Goal: Information Seeking & Learning: Learn about a topic

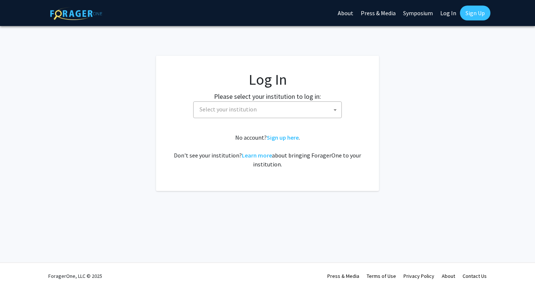
select select
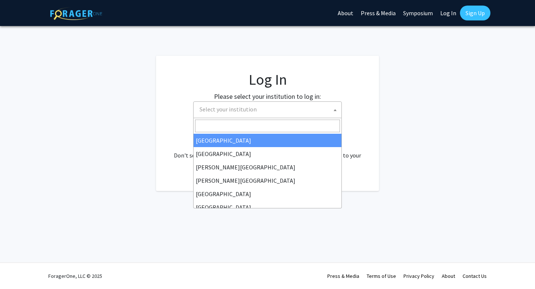
click at [234, 111] on span "Select your institution" at bounding box center [228, 109] width 57 height 7
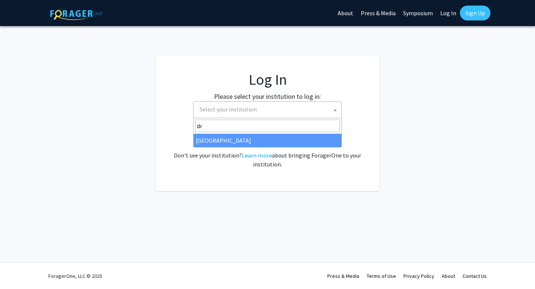
type input "dr"
select select "6"
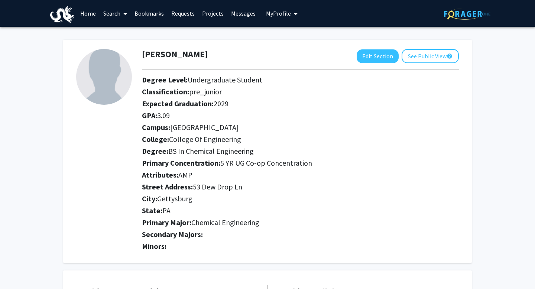
click at [116, 15] on link "Search" at bounding box center [115, 13] width 31 height 26
click at [127, 48] on span "Students" at bounding box center [122, 49] width 45 height 15
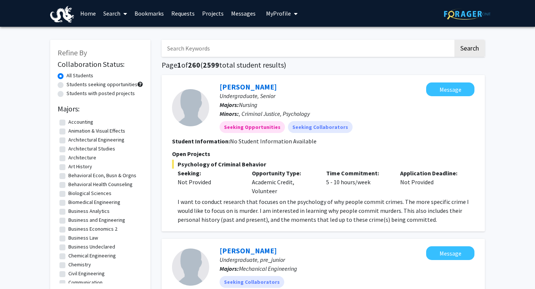
click at [198, 48] on input "Search Keywords" at bounding box center [308, 48] width 292 height 17
type input "VIP"
click at [454, 40] on button "Search" at bounding box center [469, 48] width 30 height 17
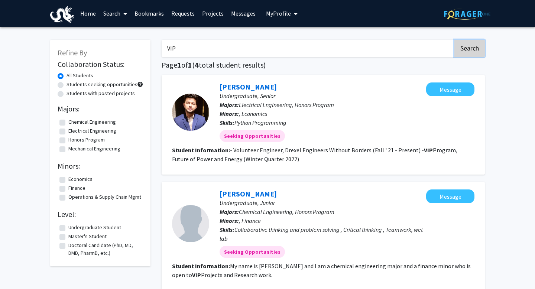
click at [475, 46] on button "Search" at bounding box center [469, 48] width 30 height 17
click at [112, 94] on label "Students with posted projects" at bounding box center [101, 94] width 68 height 8
click at [71, 94] on input "Students with posted projects" at bounding box center [69, 92] width 5 height 5
radio input "true"
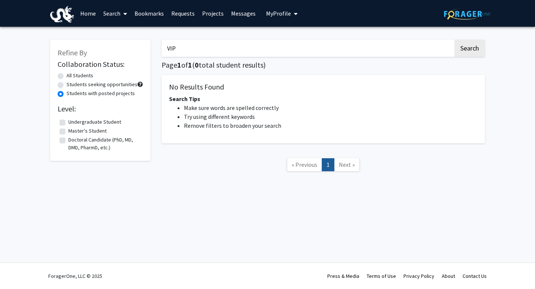
drag, startPoint x: 234, startPoint y: 52, endPoint x: 157, endPoint y: 65, distance: 78.3
click at [156, 67] on div "VIP Search Page 1 of 1 ( 0 total student results) No Results Found Search Tips …" at bounding box center [323, 109] width 334 height 154
click at [206, 10] on link "Projects" at bounding box center [212, 13] width 29 height 26
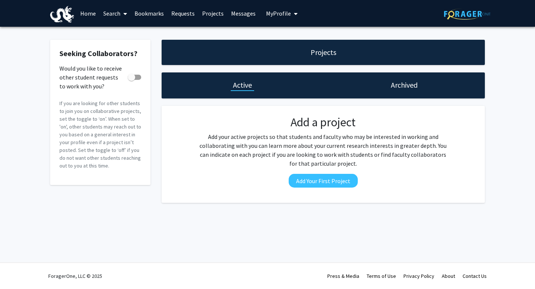
click at [210, 13] on link "Projects" at bounding box center [212, 13] width 29 height 26
click at [424, 82] on div "Archived" at bounding box center [404, 85] width 162 height 26
click at [407, 85] on h1 "Archived" at bounding box center [404, 85] width 27 height 10
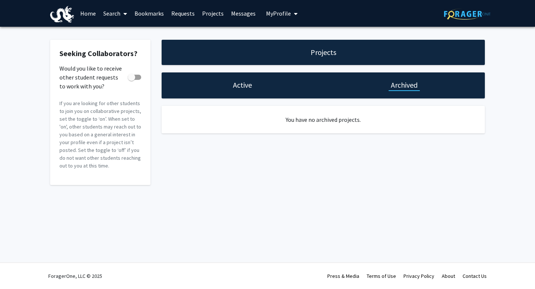
click at [250, 85] on h1 "Active" at bounding box center [242, 85] width 19 height 10
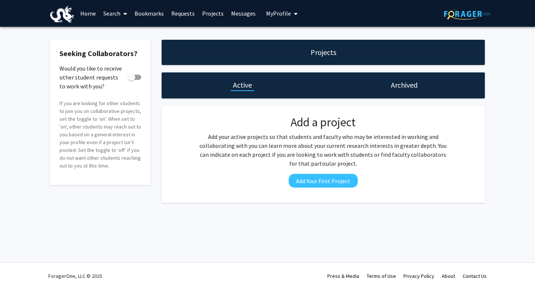
click at [117, 20] on link "Search" at bounding box center [115, 13] width 31 height 26
click at [123, 46] on span "Students" at bounding box center [122, 49] width 45 height 15
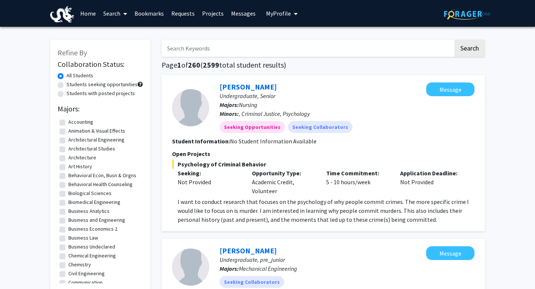
click at [114, 17] on link "Search" at bounding box center [115, 13] width 31 height 26
click at [130, 14] on link "Search" at bounding box center [115, 13] width 31 height 26
click at [135, 38] on span "Faculty/Staff" at bounding box center [127, 34] width 55 height 15
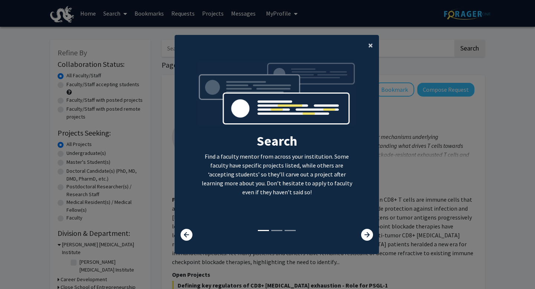
click at [369, 49] on span "×" at bounding box center [370, 45] width 5 height 12
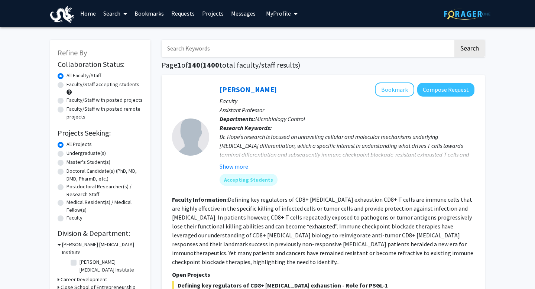
click at [237, 50] on input "Search Keywords" at bounding box center [308, 48] width 292 height 17
type input "VIP"
click at [454, 40] on button "Search" at bounding box center [469, 48] width 30 height 17
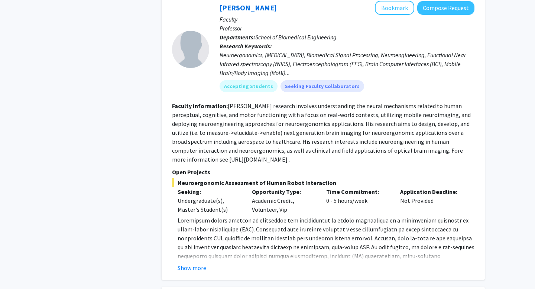
scroll to position [670, 0]
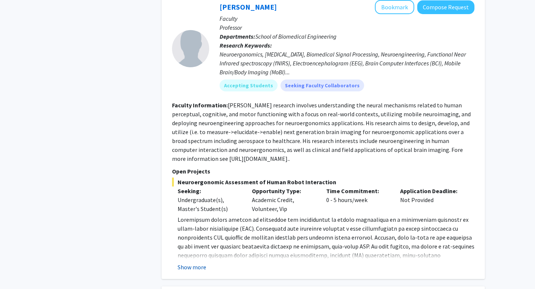
click at [195, 263] on button "Show more" at bounding box center [192, 267] width 29 height 9
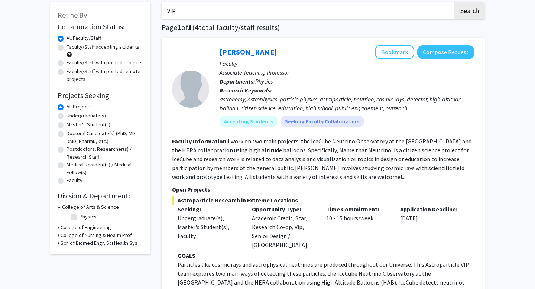
scroll to position [0, 0]
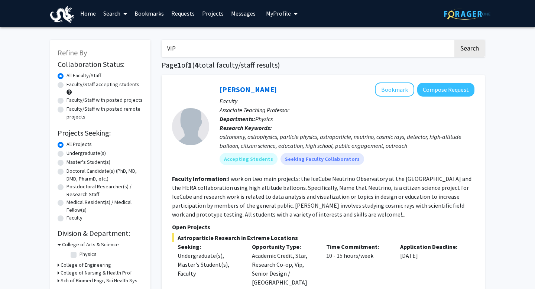
click at [283, 14] on span "My Profile" at bounding box center [278, 13] width 25 height 7
click at [290, 33] on span "Martine Prenard" at bounding box center [312, 34] width 45 height 8
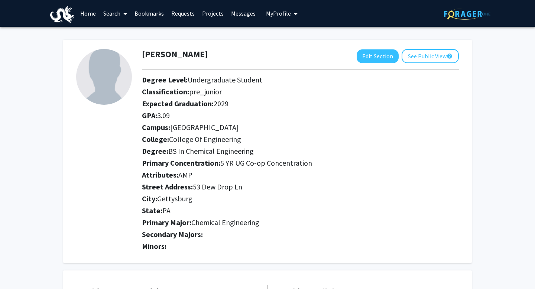
click at [178, 10] on link "Requests" at bounding box center [183, 13] width 31 height 26
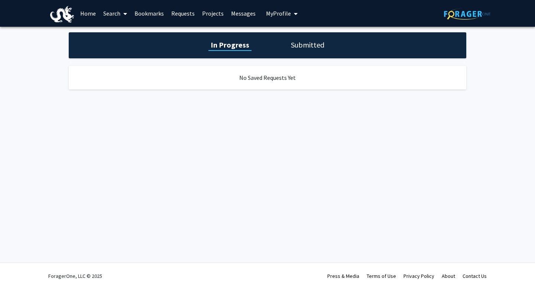
click at [154, 11] on link "Bookmarks" at bounding box center [149, 13] width 37 height 26
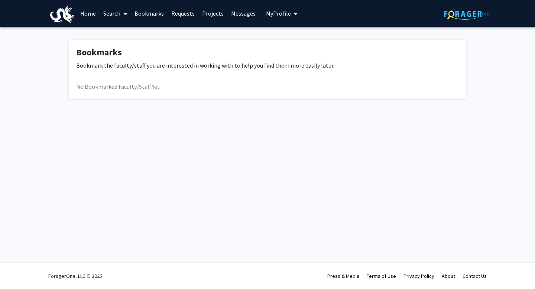
click at [114, 14] on link "Search" at bounding box center [115, 13] width 31 height 26
click at [93, 17] on link "Home" at bounding box center [88, 13] width 23 height 26
